Goal: Information Seeking & Learning: Learn about a topic

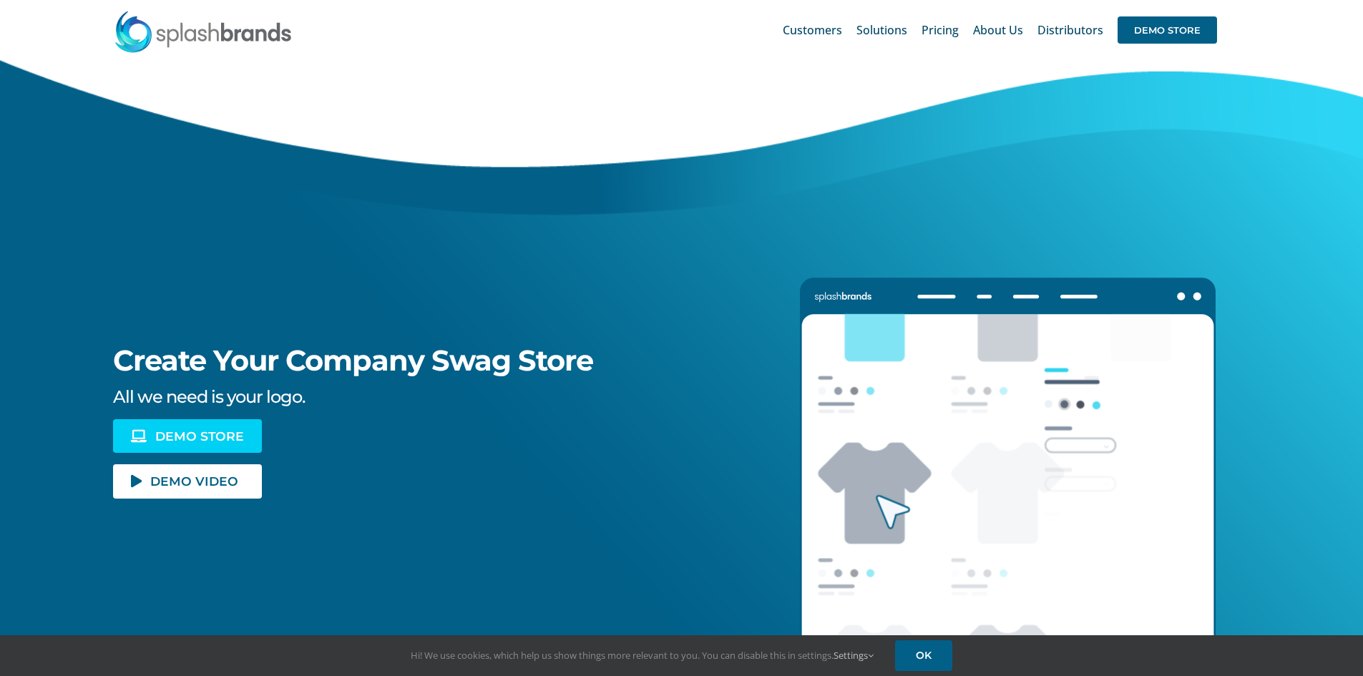
click at [162, 439] on span "DEMO STORE" at bounding box center [199, 436] width 89 height 12
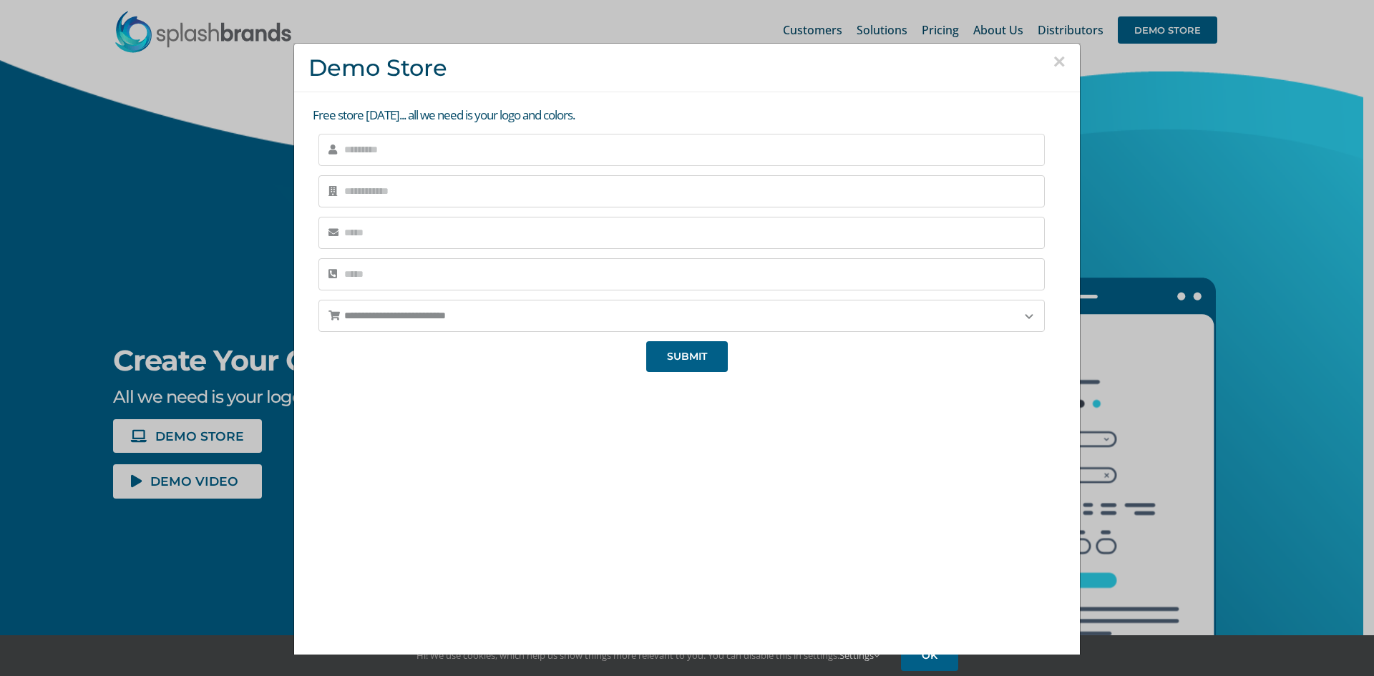
click at [436, 145] on input "text" at bounding box center [681, 150] width 726 height 32
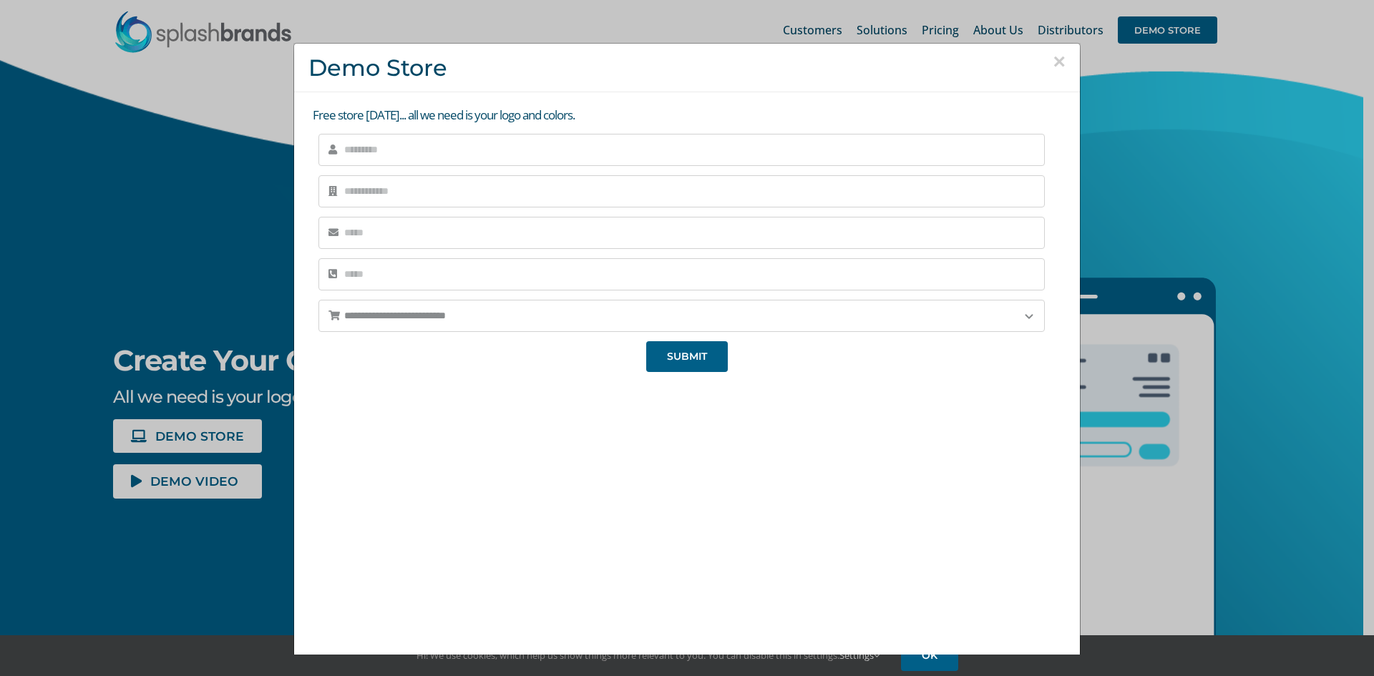
click at [1053, 59] on button "×" at bounding box center [1059, 61] width 13 height 21
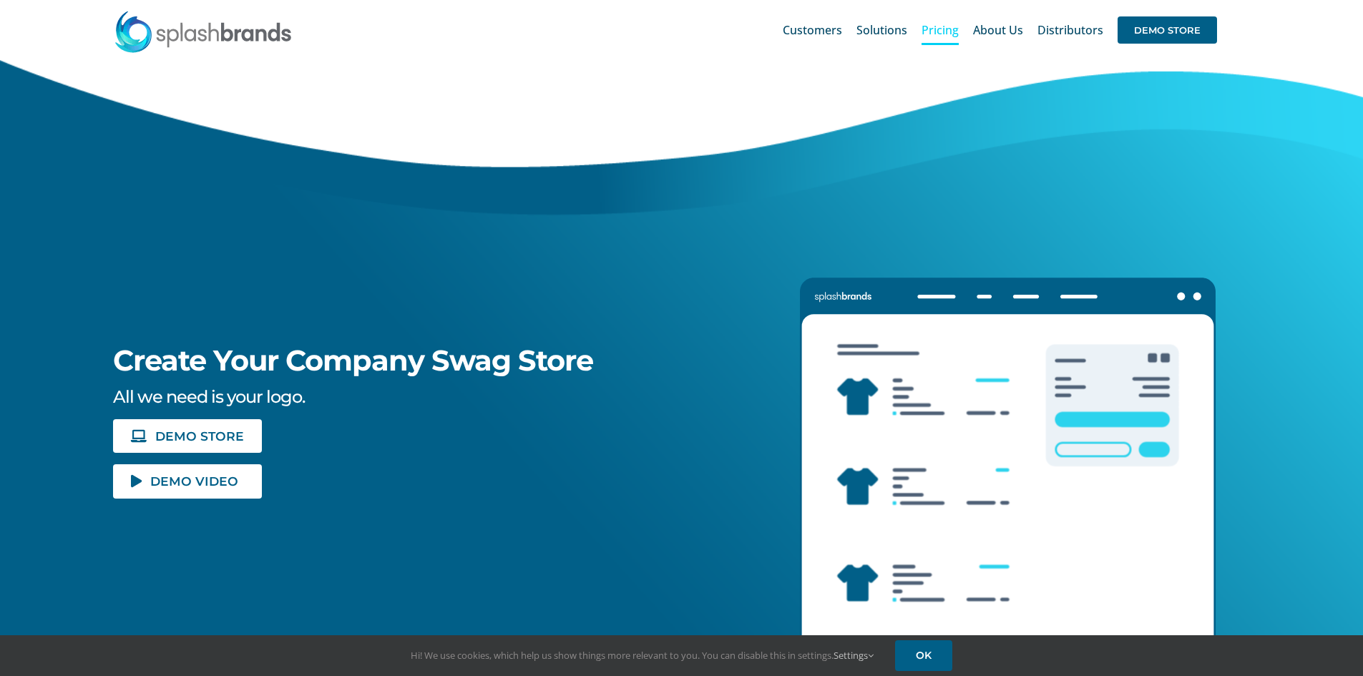
click at [945, 35] on span "Pricing" at bounding box center [940, 29] width 37 height 11
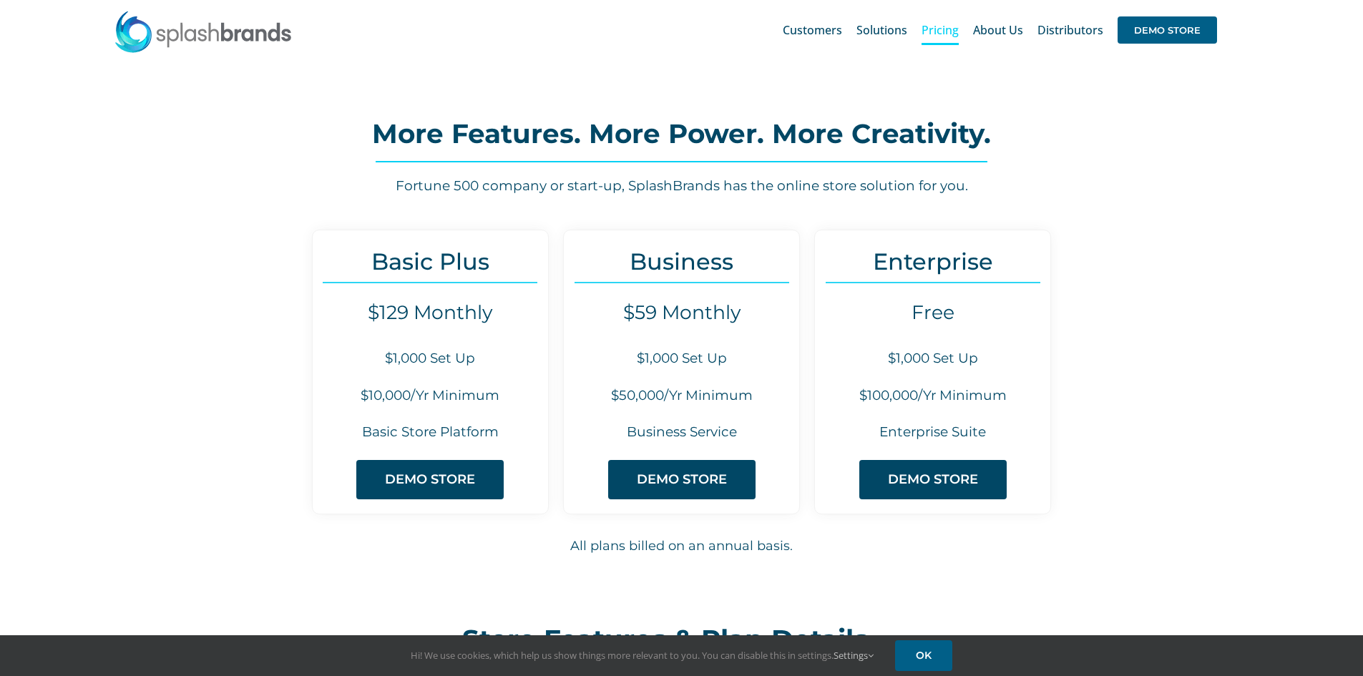
click at [158, 356] on div "Basic Plus $129 Monthly $1,000 Set Up $10,000/Yr Minimum Basic Store Platform D…" at bounding box center [681, 397] width 1363 height 375
click at [901, 69] on span "Stores" at bounding box center [886, 65] width 30 height 14
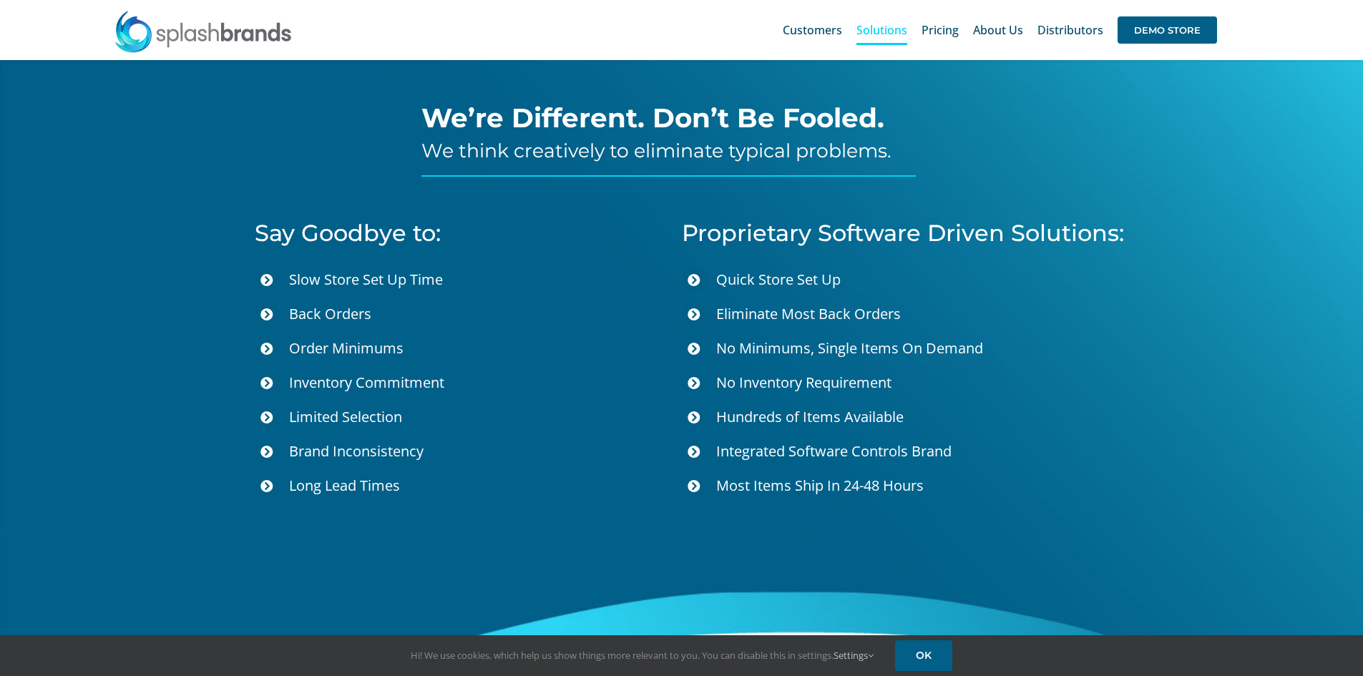
scroll to position [4867, 0]
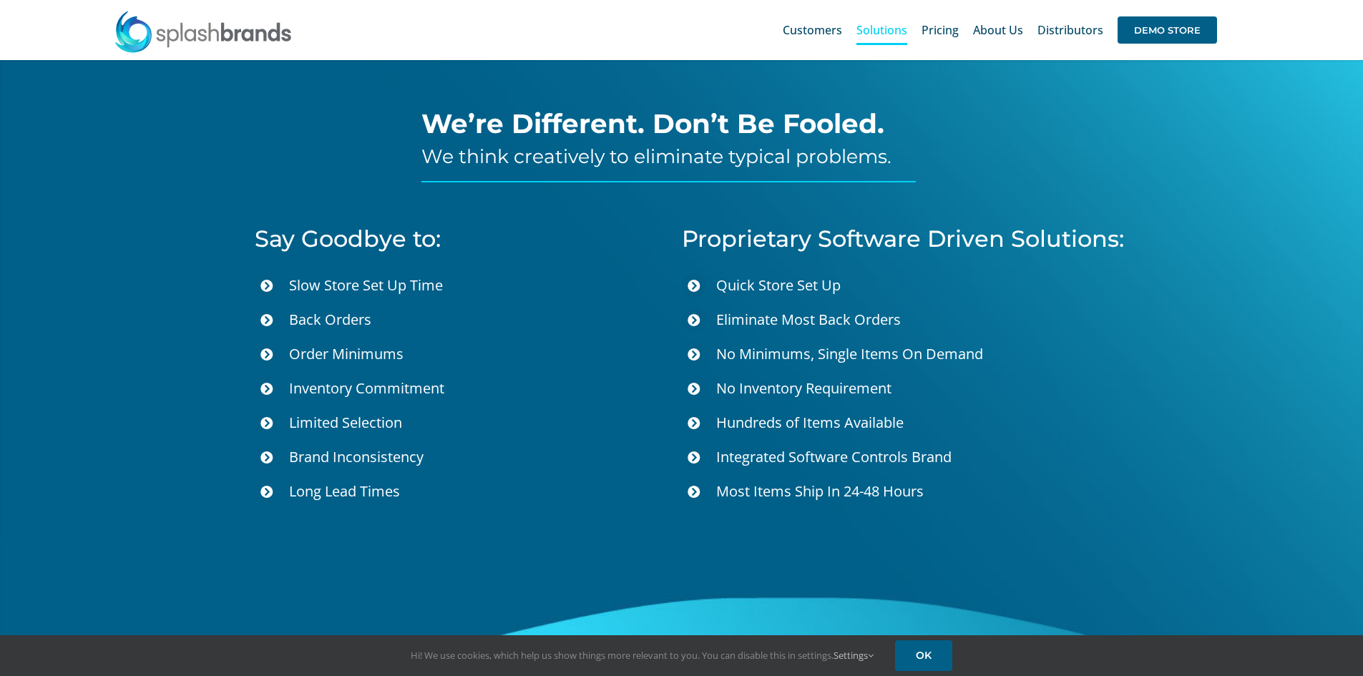
click at [324, 456] on span "Brand Inconsistency" at bounding box center [356, 456] width 135 height 19
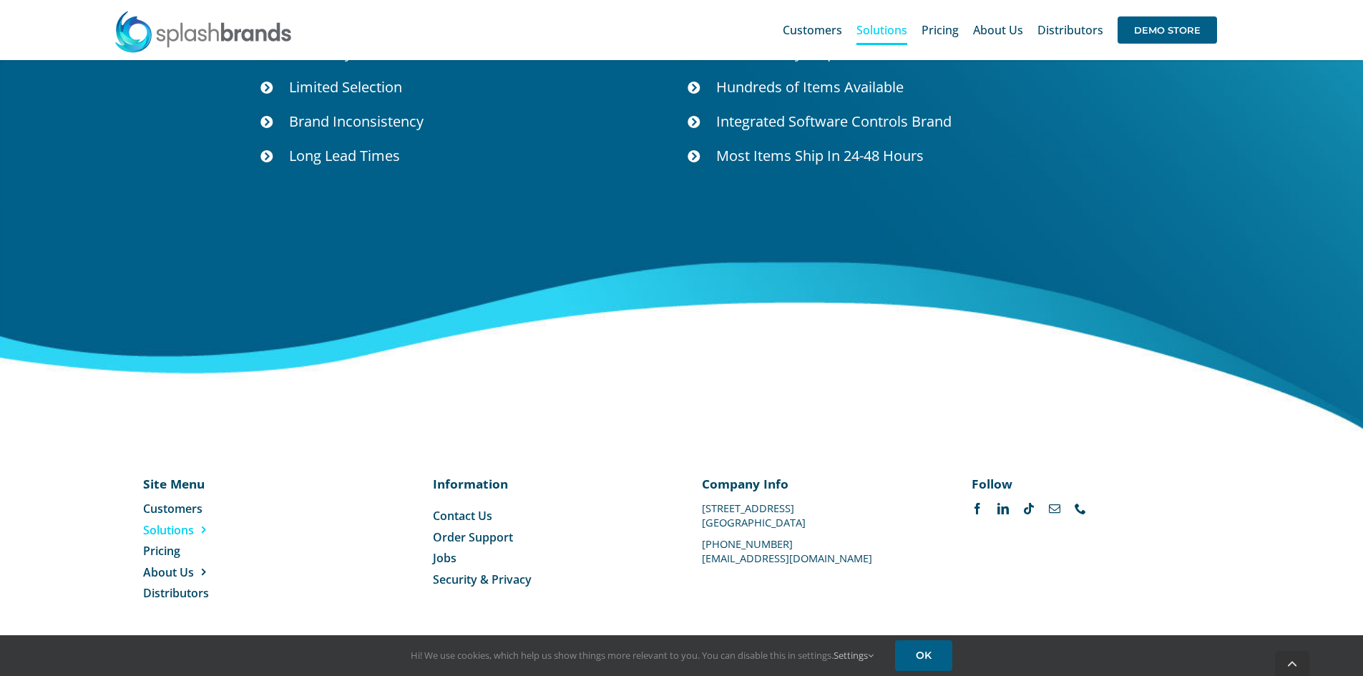
scroll to position [5206, 0]
